Goal: Information Seeking & Learning: Check status

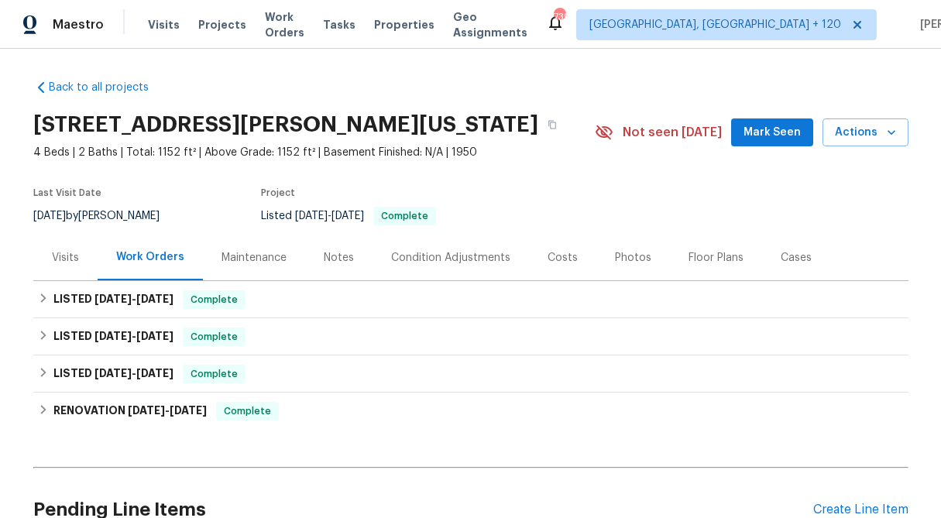
click at [57, 258] on div "Visits" at bounding box center [65, 257] width 27 height 15
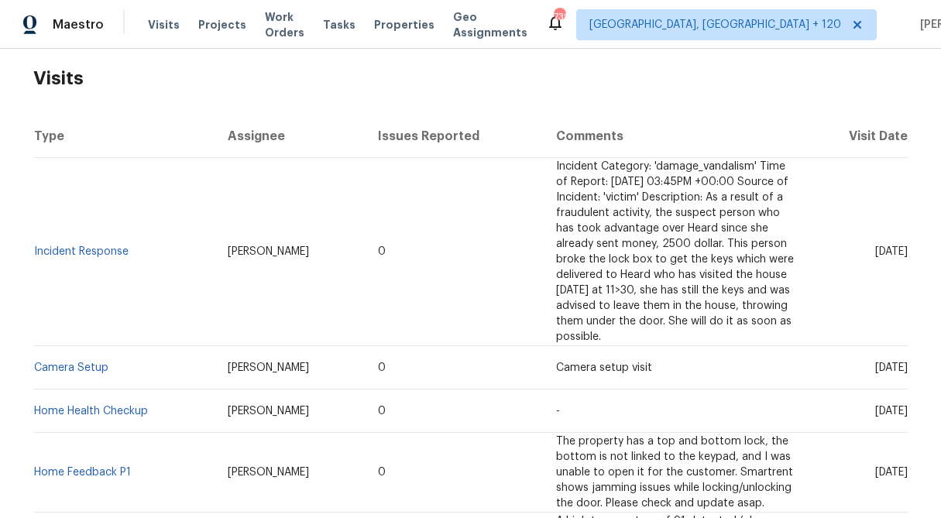
scroll to position [240, 0]
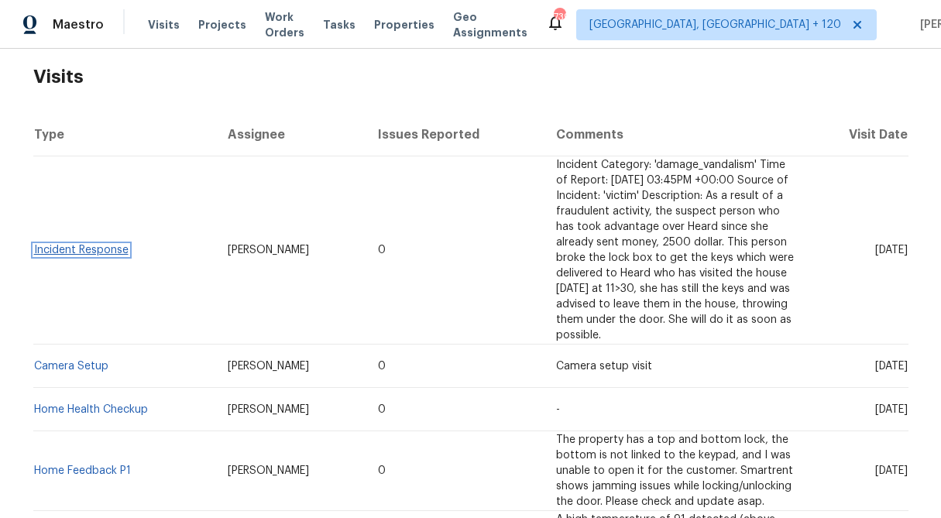
click at [89, 245] on link "Incident Response" at bounding box center [81, 250] width 94 height 11
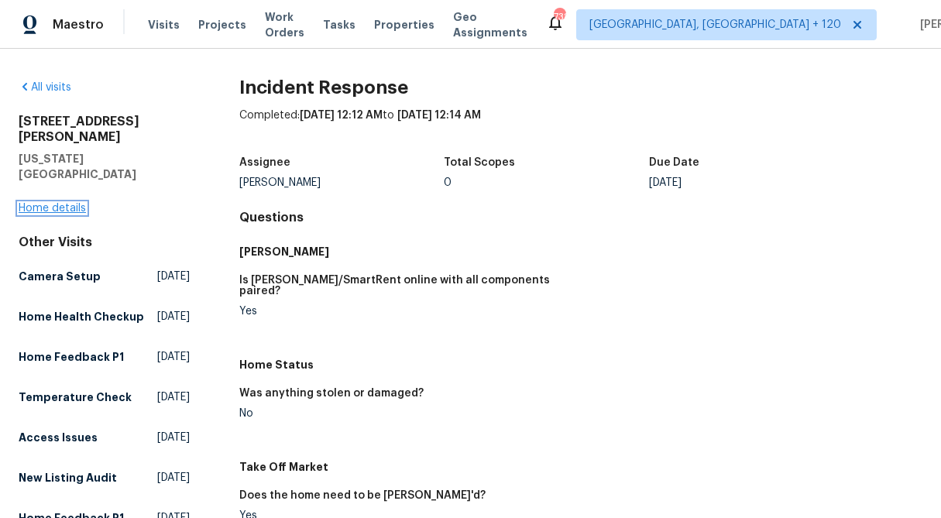
click at [43, 203] on link "Home details" at bounding box center [52, 208] width 67 height 11
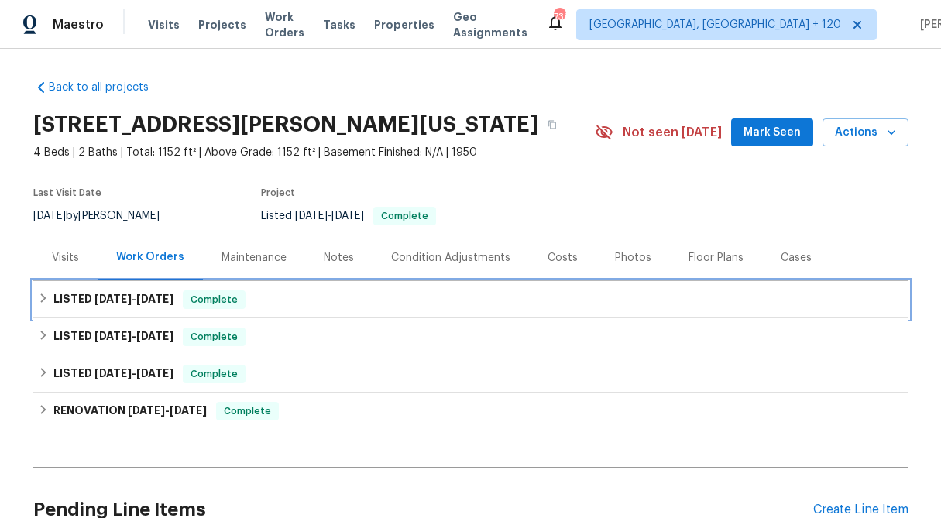
click at [45, 300] on icon at bounding box center [43, 298] width 11 height 11
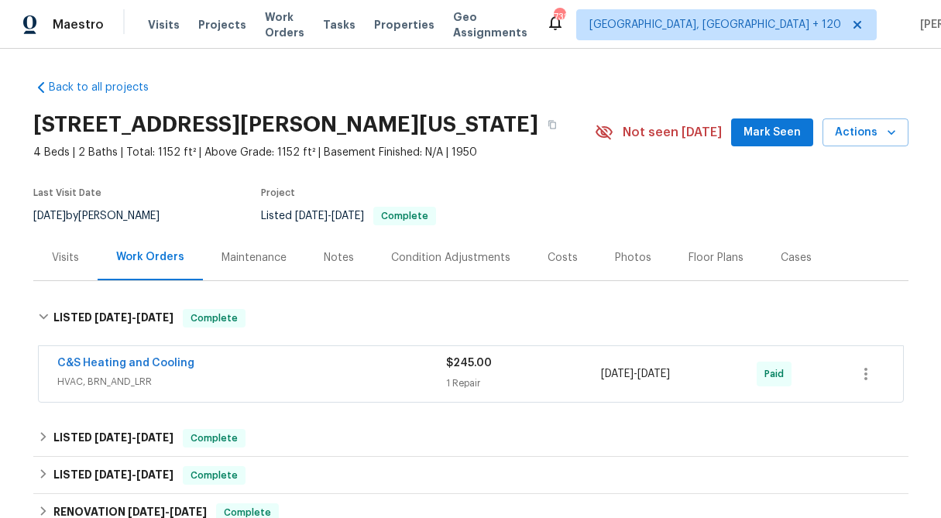
click at [496, 372] on div "$245.00 1 Repair" at bounding box center [524, 373] width 156 height 37
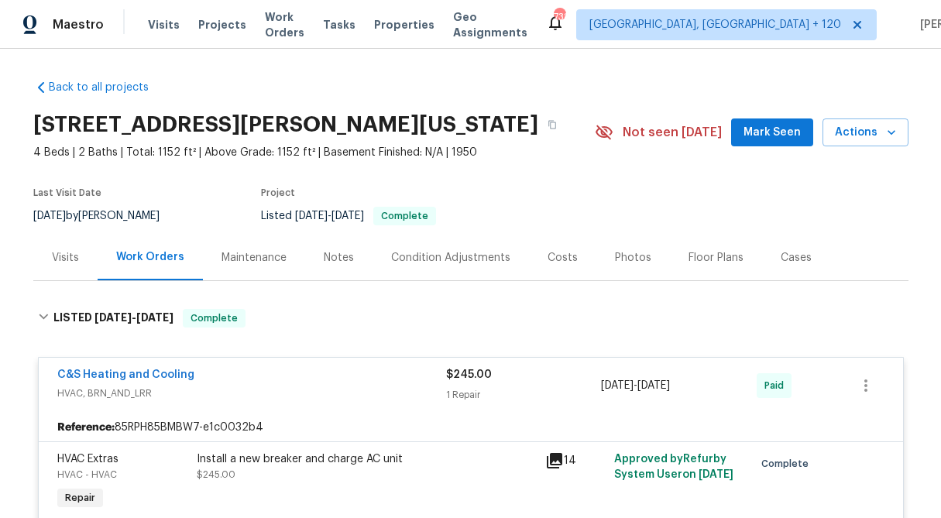
click at [496, 372] on div "$245.00" at bounding box center [524, 374] width 156 height 15
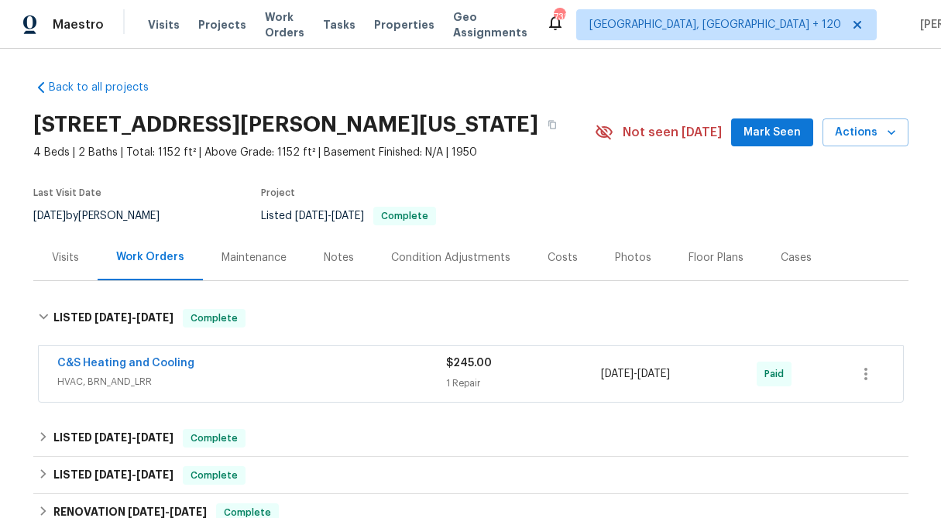
click at [76, 266] on div "Visits" at bounding box center [65, 258] width 64 height 46
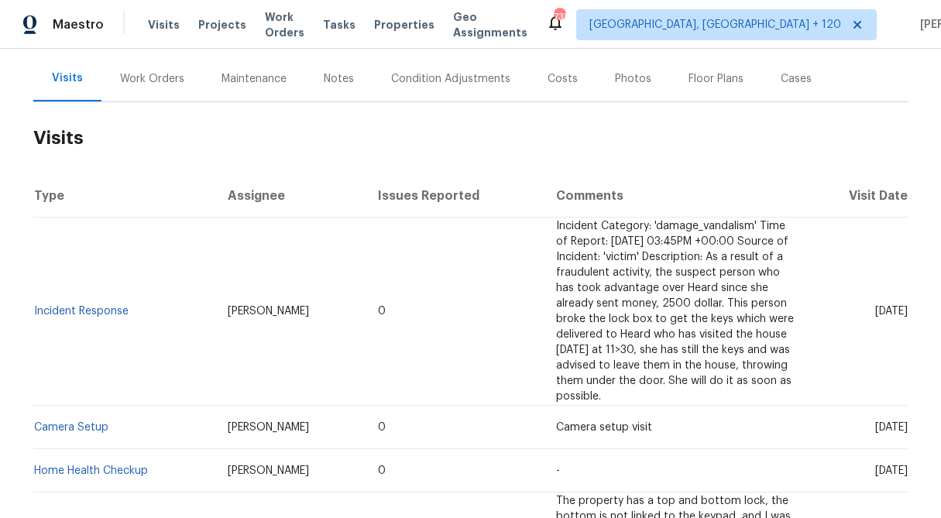
scroll to position [180, 0]
